Goal: Book appointment/travel/reservation

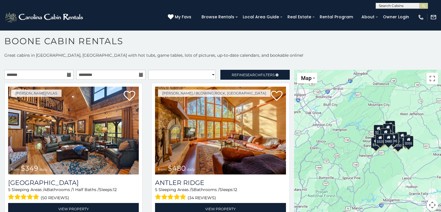
scroll to position [6, 0]
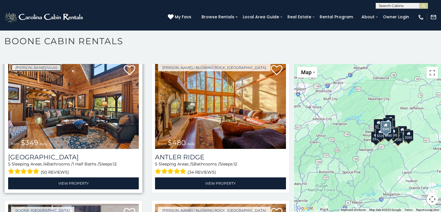
click at [12, 66] on link "Boone/Vilas" at bounding box center [36, 67] width 51 height 7
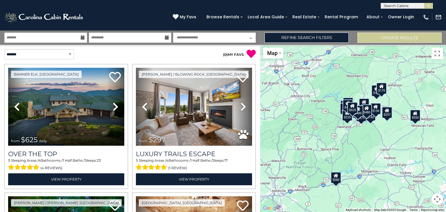
scroll to position [127, 0]
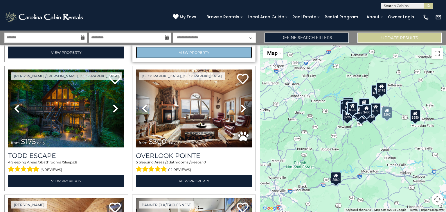
click at [136, 46] on link "View Property" at bounding box center [194, 52] width 116 height 12
